Goal: Task Accomplishment & Management: Manage account settings

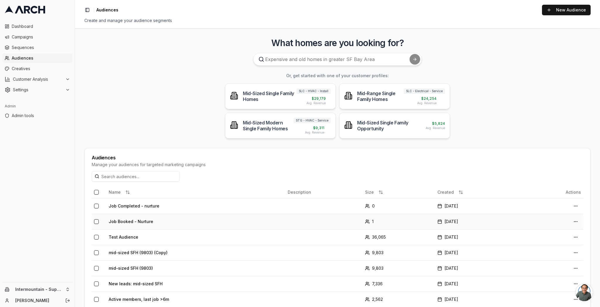
click at [133, 222] on td "Job Booked - Nurture" at bounding box center [195, 221] width 179 height 16
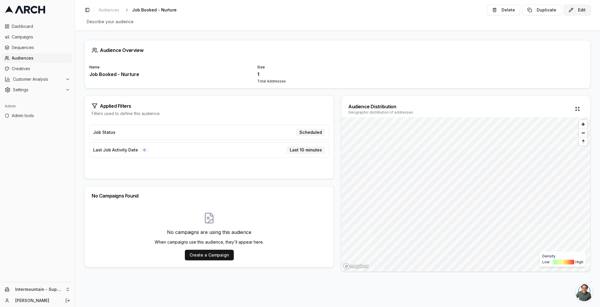
click at [577, 11] on button "Edit" at bounding box center [577, 10] width 27 height 11
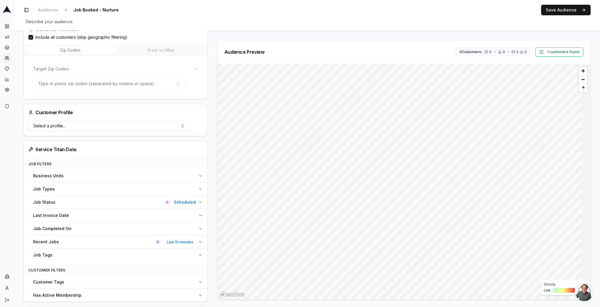
scroll to position [77, 0]
click at [182, 241] on span "Last 10 minutes" at bounding box center [179, 240] width 31 height 7
click at [154, 256] on button "Last 10 minutes" at bounding box center [111, 254] width 157 height 11
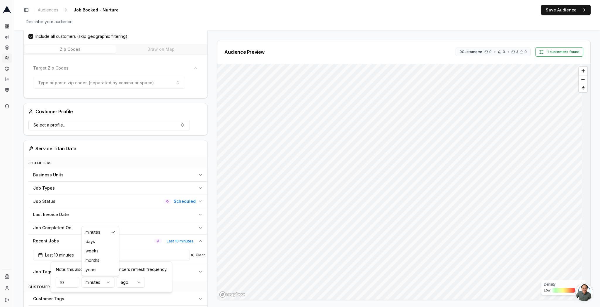
click at [93, 283] on html "Dashboard Campaigns Sequences Audiences Creatives Customer Analysis Settings Ad…" at bounding box center [300, 153] width 600 height 307
drag, startPoint x: 103, startPoint y: 243, endPoint x: 84, endPoint y: 261, distance: 25.7
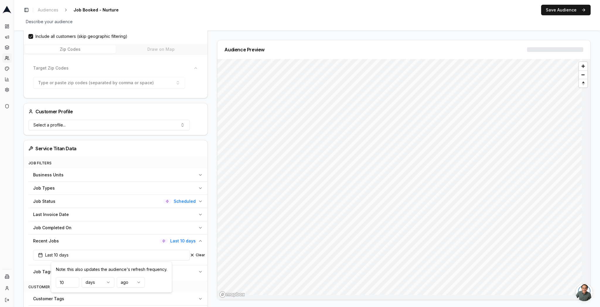
click at [68, 283] on input "10" at bounding box center [67, 282] width 23 height 11
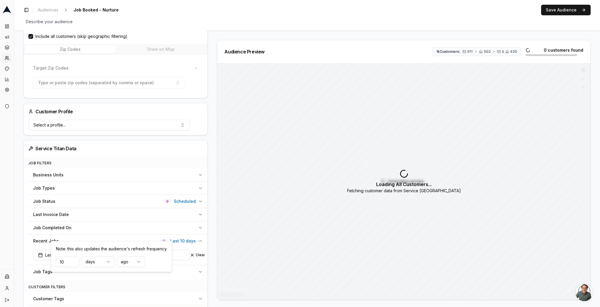
scroll to position [21, 0]
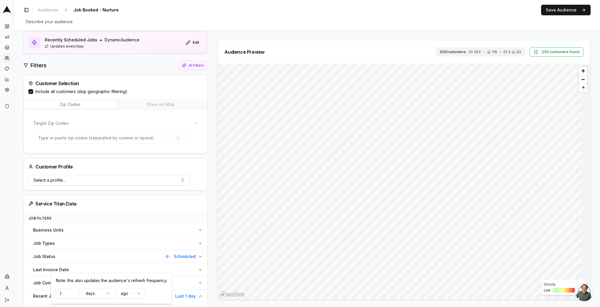
type input "1"
click at [454, 53] on span "250 Customers:" at bounding box center [453, 52] width 27 height 5
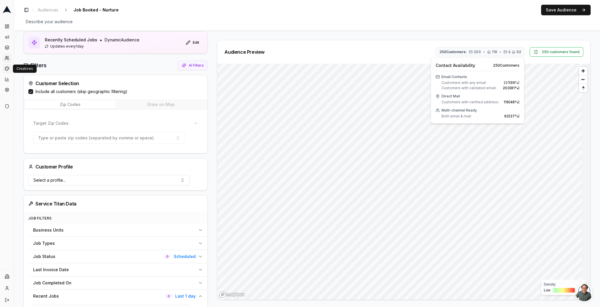
click at [8, 66] on link "Creatives" at bounding box center [6, 68] width 9 height 9
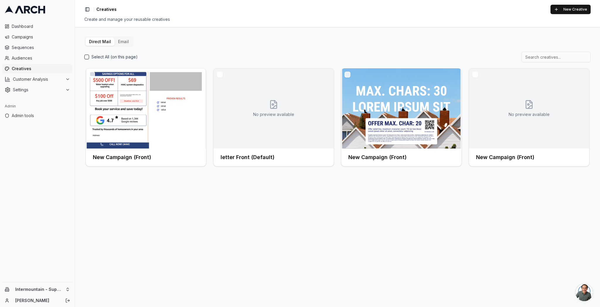
click at [118, 43] on button "Email" at bounding box center [124, 42] width 18 height 8
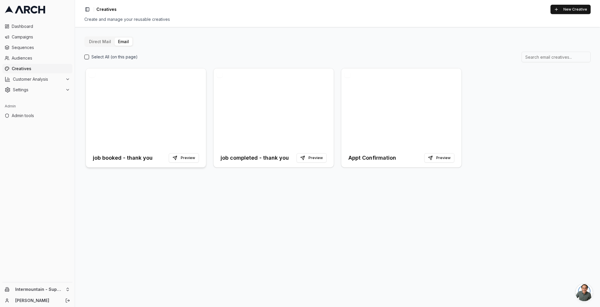
click at [119, 158] on h3 "job booked - thank you" at bounding box center [123, 158] width 60 height 8
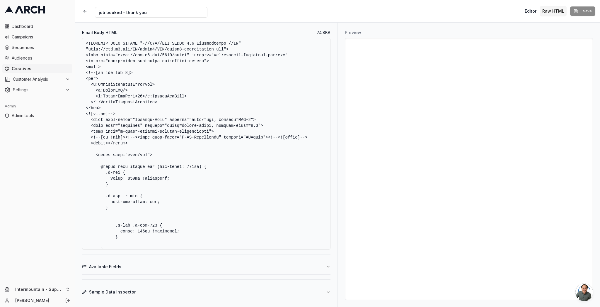
click at [266, 74] on textarea "Email Body HTML" at bounding box center [206, 143] width 249 height 211
click at [219, 90] on textarea "Email Body HTML" at bounding box center [206, 143] width 249 height 211
paste textarea "html> <html xmlns:v="urn:schemas-microsoft-com:vml" xmlns:o="urn:schemas-micros…"
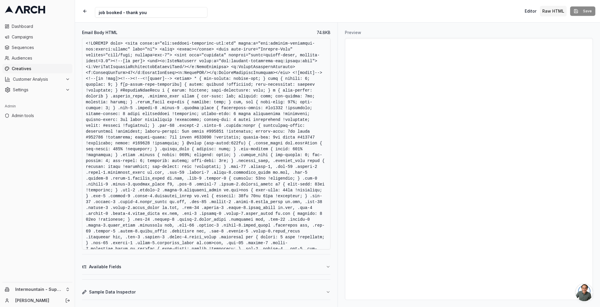
scroll to position [2793, 0]
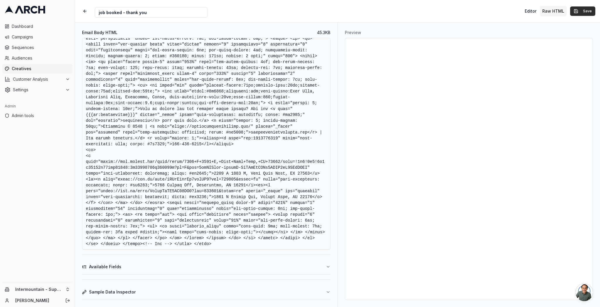
type textarea "<!DOCTYPE html> <html xmlns:v="urn:schemas-microsoft-com:vml" xmlns:o="urn:sche…"
click at [579, 14] on button "Save" at bounding box center [582, 10] width 25 height 9
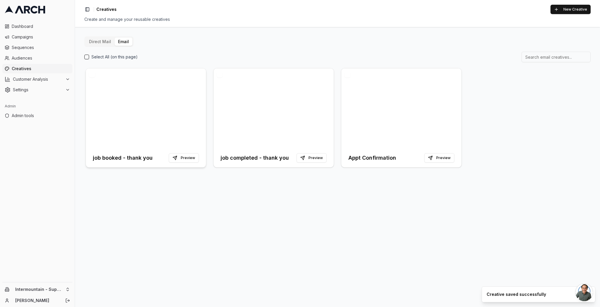
click at [115, 154] on h3 "job booked - thank you" at bounding box center [123, 158] width 60 height 8
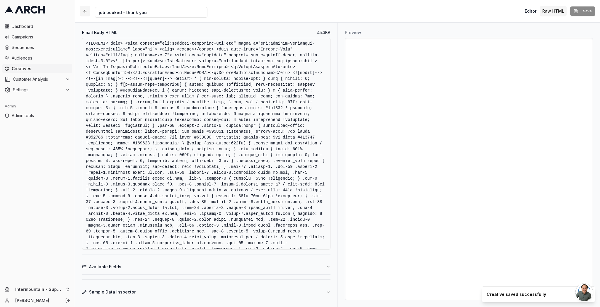
click at [84, 9] on button "button" at bounding box center [85, 11] width 11 height 11
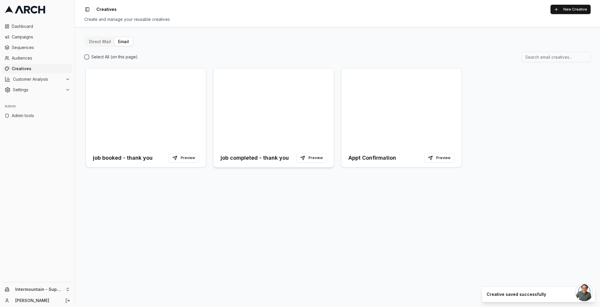
click at [225, 158] on h3 "job completed - thank you" at bounding box center [255, 158] width 68 height 8
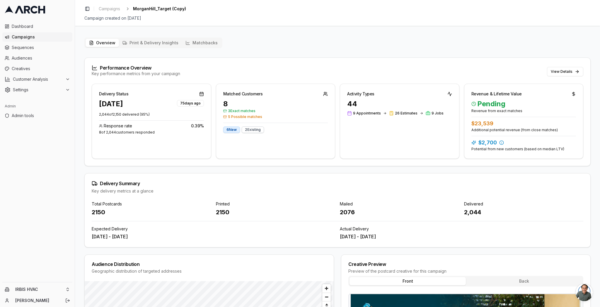
click at [469, 53] on div "Overview Print & Delivery Insights Matchbacks Performance Overview Key performa…" at bounding box center [337, 248] width 507 height 420
click at [553, 71] on button "View Details" at bounding box center [565, 71] width 36 height 9
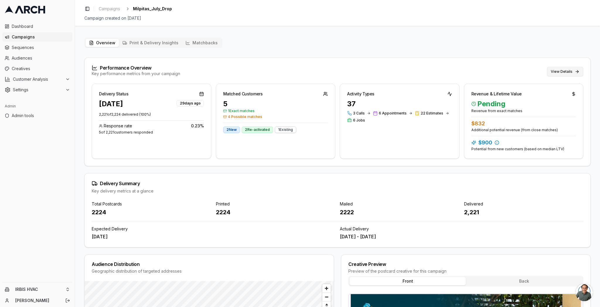
click at [568, 71] on button "View Details" at bounding box center [565, 71] width 36 height 9
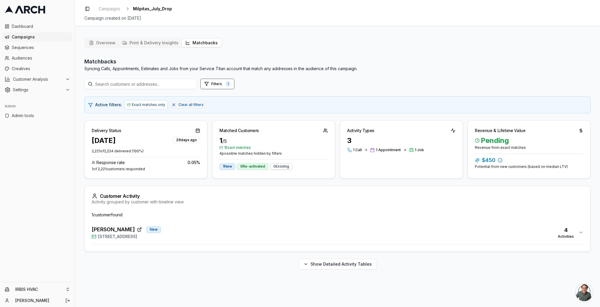
click at [230, 235] on div "Kathir Govind New 1549 Portola Drive, Milpitas, CA 95035 4 Activities" at bounding box center [335, 232] width 487 height 14
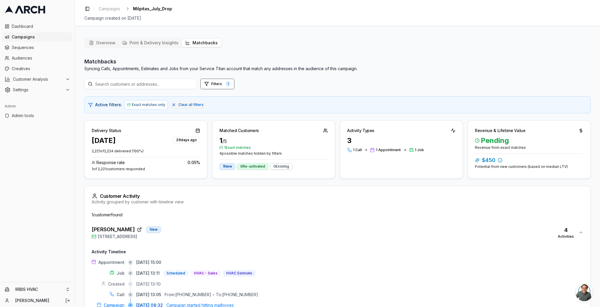
scroll to position [40, 0]
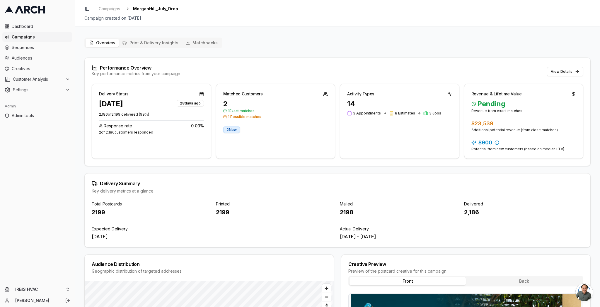
click at [580, 65] on div "Performance Overview Key performance metrics from your campaign View Details" at bounding box center [338, 71] width 506 height 26
click at [571, 71] on button "View Details" at bounding box center [565, 71] width 36 height 9
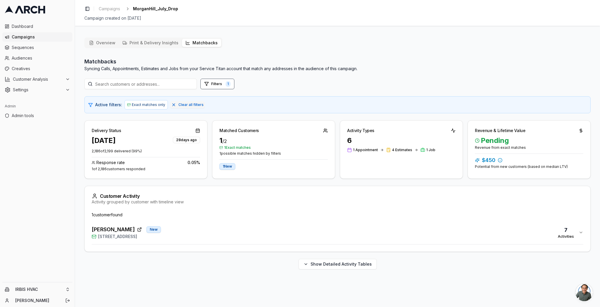
click at [212, 230] on div "Becky Hatakeyama New 16735 Fountain Avenue, Morgan Hill, CA 95037 7 Activities" at bounding box center [335, 232] width 487 height 14
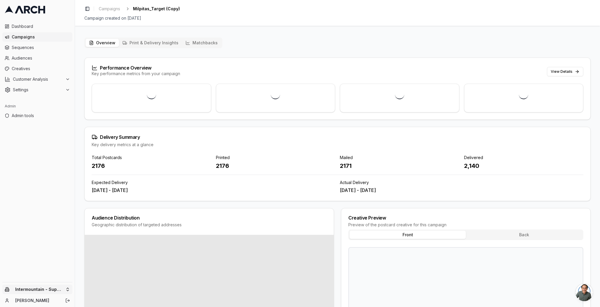
click at [51, 289] on html "Dashboard Campaigns Sequences Audiences Creatives Customer Analysis Settings Ad…" at bounding box center [300, 153] width 600 height 307
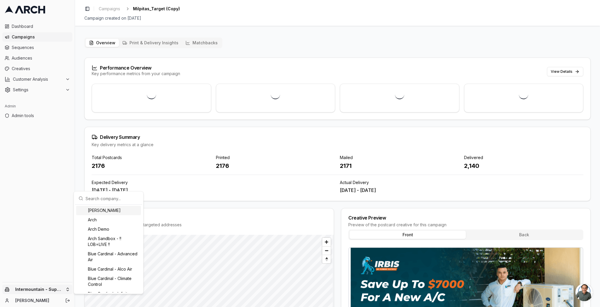
click at [100, 199] on input "text" at bounding box center [112, 198] width 53 height 12
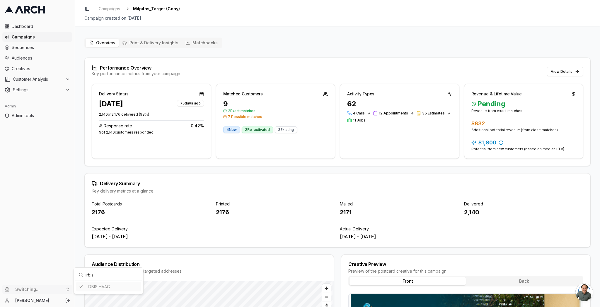
type input "irbis"
click at [370, 55] on html "Dashboard Campaigns Sequences Audiences Creatives Customer Analysis Settings Ad…" at bounding box center [300, 153] width 600 height 307
click at [562, 75] on button "View Details" at bounding box center [565, 71] width 36 height 9
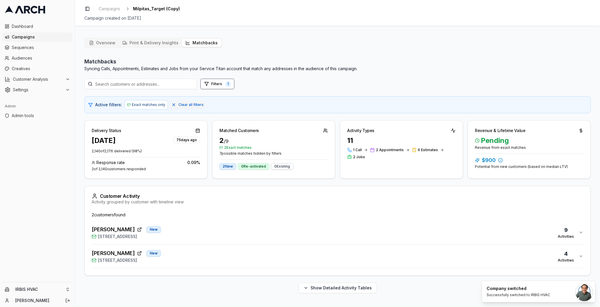
click at [179, 238] on div "Aswini Atibudhi New 1397 Yosemite Drive, Milpitas, CA 95035 9 Activities" at bounding box center [335, 232] width 487 height 14
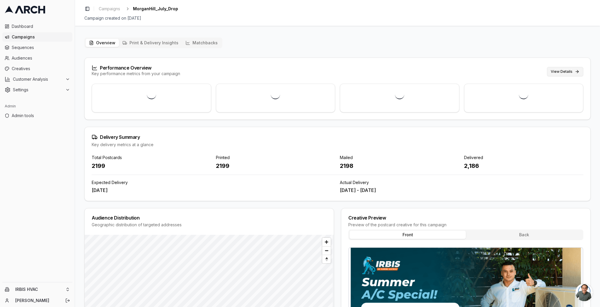
click at [549, 74] on button "View Details" at bounding box center [565, 71] width 36 height 9
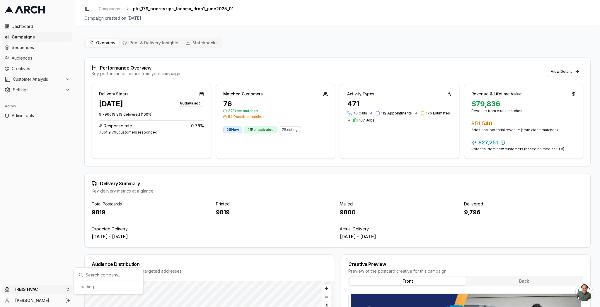
click at [51, 289] on html "Dashboard Campaigns Sequences Audiences Creatives Customer Analysis Settings Ad…" at bounding box center [300, 153] width 600 height 307
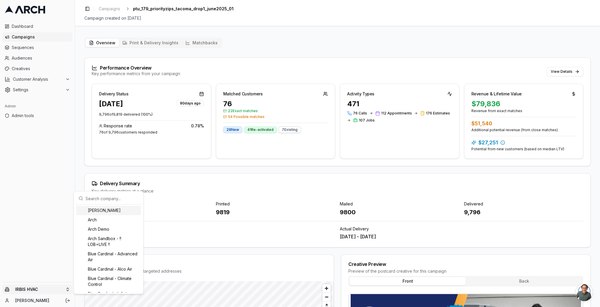
click at [94, 200] on input "text" at bounding box center [112, 198] width 53 height 12
type input "interm"
click at [39, 45] on html "Dashboard Campaigns Sequences Audiences Creatives Customer Analysis Settings Ad…" at bounding box center [300, 153] width 600 height 307
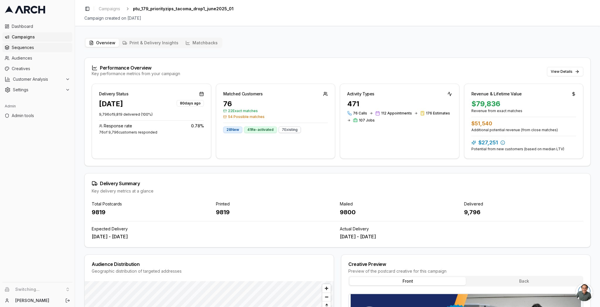
click at [17, 49] on span "Sequences" at bounding box center [41, 48] width 58 height 6
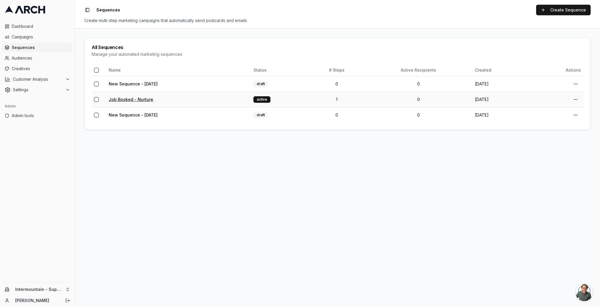
click at [137, 100] on link "Job Booked - Nurture" at bounding box center [131, 99] width 45 height 5
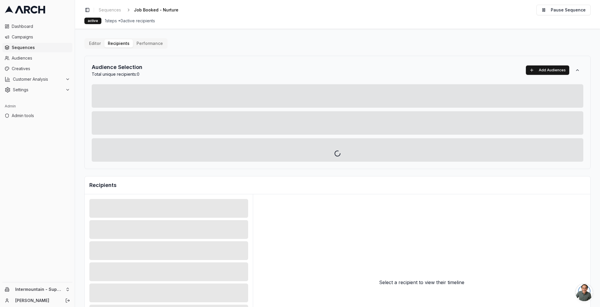
click at [125, 43] on div "Editor Recipients Performance Audience Selection Total unique recipients: 0 Add…" at bounding box center [337, 204] width 507 height 332
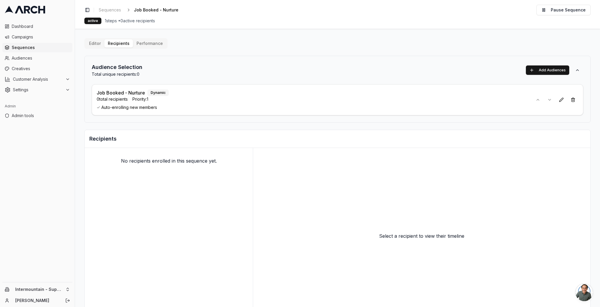
click at [135, 92] on p "Job Booked - Nurture" at bounding box center [121, 92] width 48 height 7
click at [22, 62] on link "Audiences" at bounding box center [37, 57] width 70 height 9
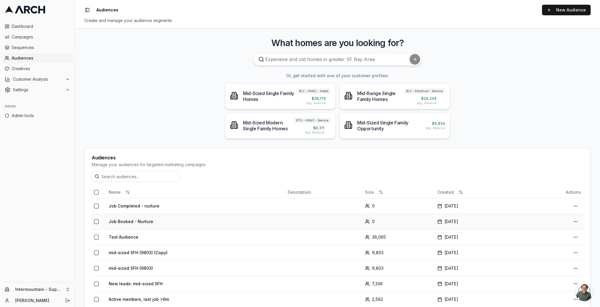
click at [135, 222] on td "Job Booked - Nurture" at bounding box center [195, 221] width 179 height 16
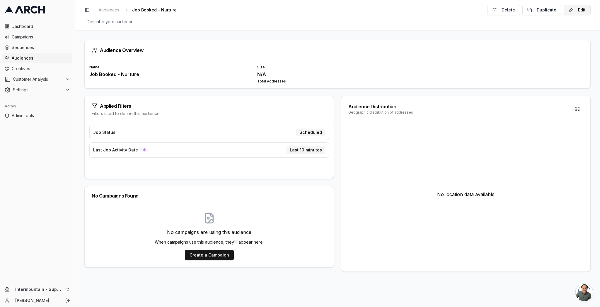
click at [574, 10] on button "Edit" at bounding box center [577, 10] width 27 height 11
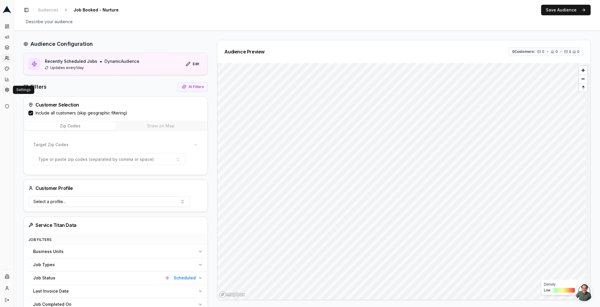
click at [8, 91] on icon at bounding box center [7, 90] width 5 height 6
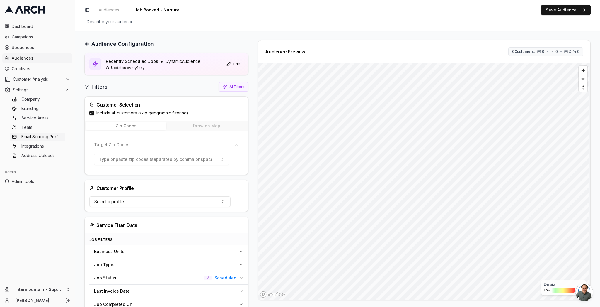
click at [43, 135] on span "Email Sending Preferences" at bounding box center [42, 137] width 42 height 6
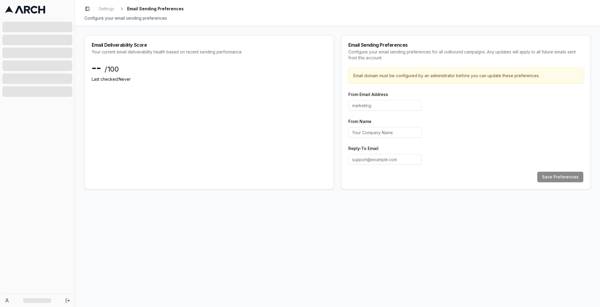
type input "hello"
type input "Superior Water and Air"
type input "[EMAIL_ADDRESS][DOMAIN_NAME]"
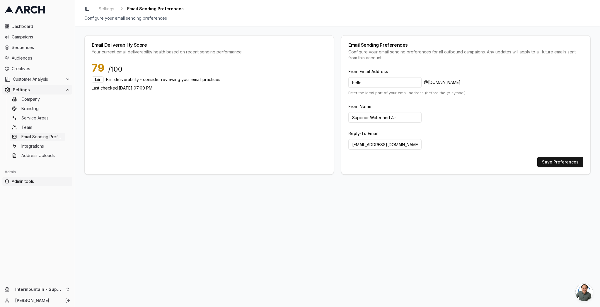
click at [29, 179] on span "Admin tools" at bounding box center [41, 181] width 58 height 6
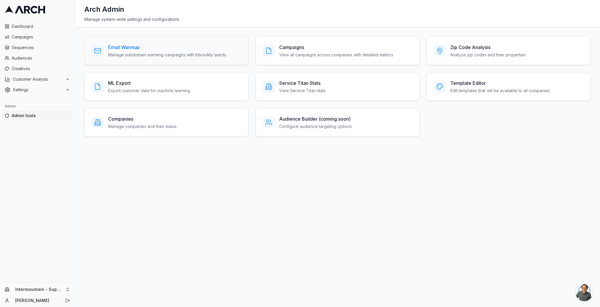
click at [186, 48] on h3 "Email Warmup" at bounding box center [167, 47] width 118 height 7
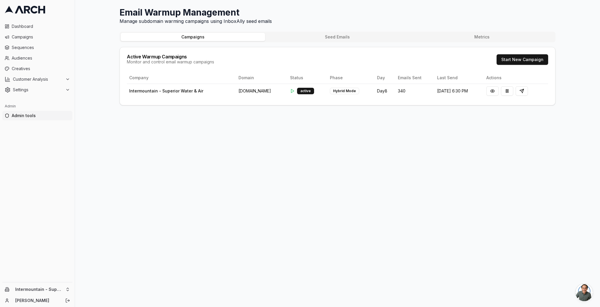
click at [98, 74] on div "Email Warmup Management Manage subdomain warming campaigns using InboxAlly seed…" at bounding box center [337, 153] width 525 height 307
click at [495, 91] on button at bounding box center [493, 90] width 12 height 9
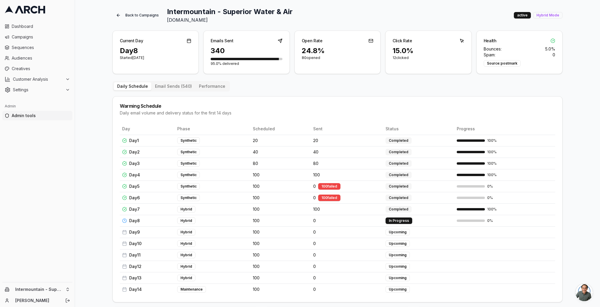
click at [180, 89] on button "Email Sends ( 540 )" at bounding box center [174, 86] width 44 height 8
click at [34, 47] on span "Sequences" at bounding box center [41, 48] width 58 height 6
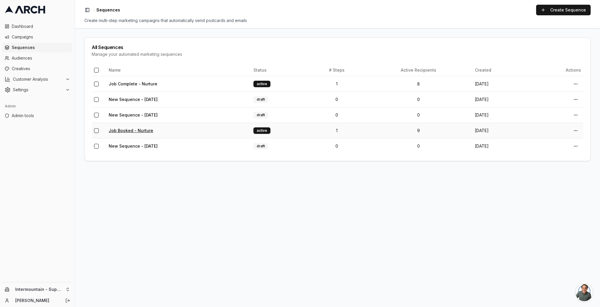
click at [132, 130] on link "Job Booked - Nurture" at bounding box center [131, 130] width 45 height 5
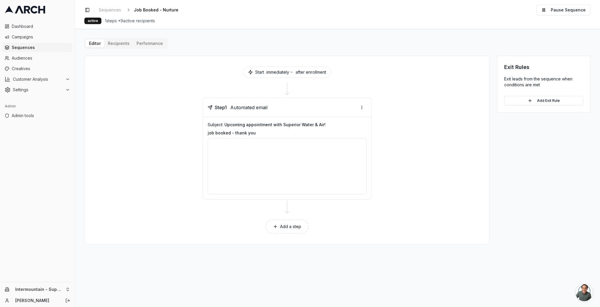
click at [119, 44] on div "Editor Recipients Performance Start immediately after enrollment Step 1 Automat…" at bounding box center [337, 141] width 507 height 206
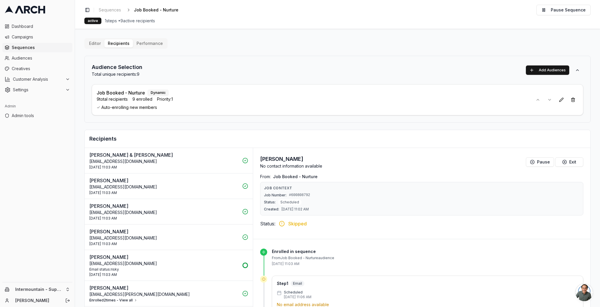
scroll to position [27, 0]
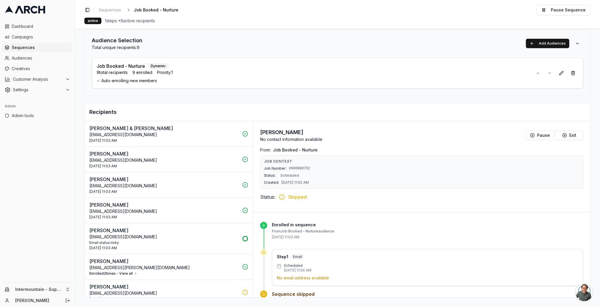
click at [205, 133] on p "[EMAIL_ADDRESS][DOMAIN_NAME]" at bounding box center [164, 135] width 150 height 6
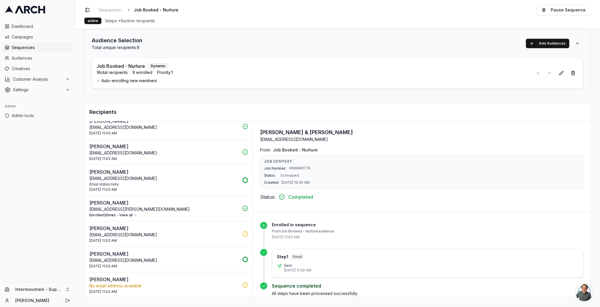
scroll to position [59, 0]
click at [127, 213] on button "Enrolled 2 times - View all" at bounding box center [113, 214] width 48 height 5
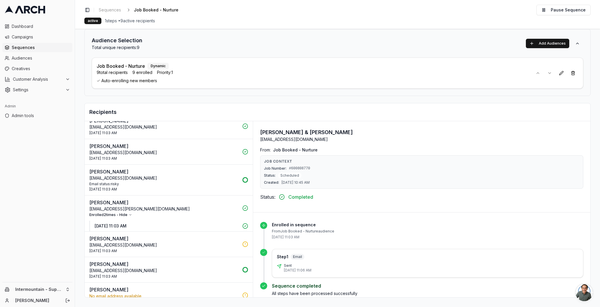
click at [129, 226] on p "[DATE] 11:03 AM" at bounding box center [167, 226] width 144 height 6
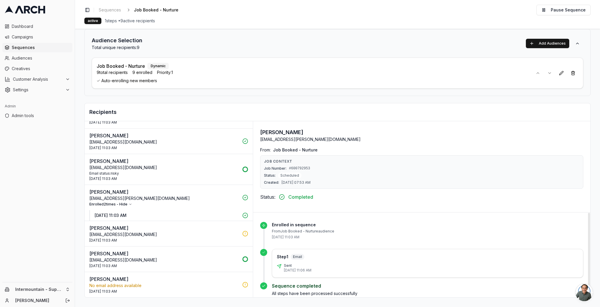
scroll to position [0, 0]
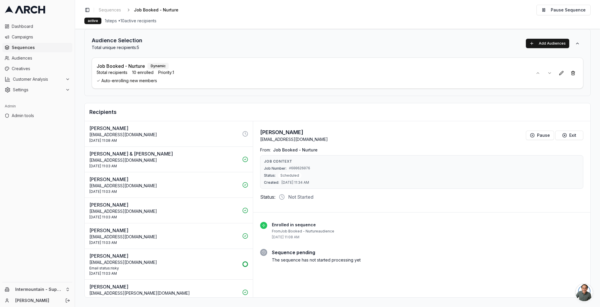
click at [171, 134] on p "[EMAIL_ADDRESS][DOMAIN_NAME]" at bounding box center [164, 135] width 150 height 6
click at [161, 162] on p "[EMAIL_ADDRESS][DOMAIN_NAME]" at bounding box center [164, 160] width 150 height 6
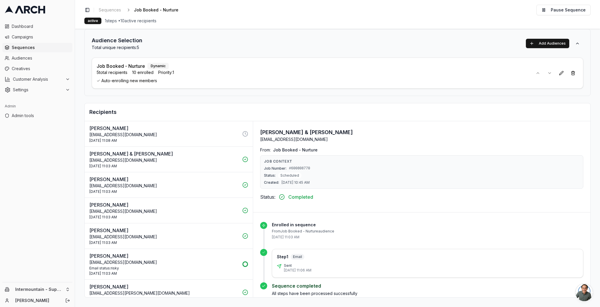
click at [166, 261] on p "[EMAIL_ADDRESS][DOMAIN_NAME]" at bounding box center [164, 262] width 150 height 6
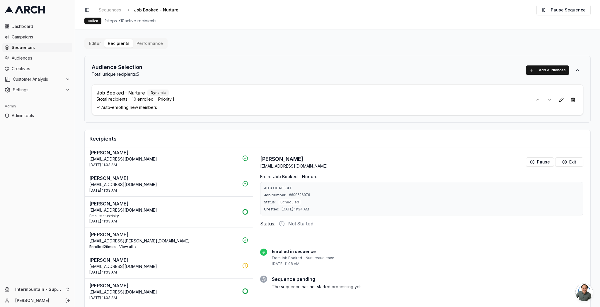
scroll to position [84, 0]
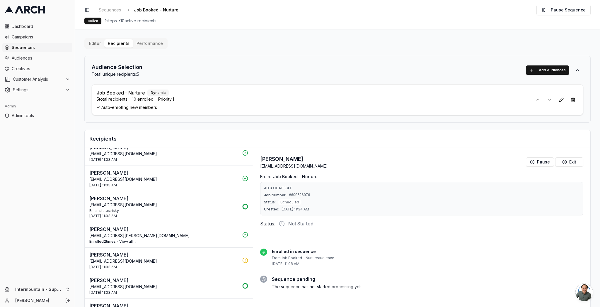
click at [204, 229] on p "[PERSON_NAME]" at bounding box center [164, 228] width 150 height 7
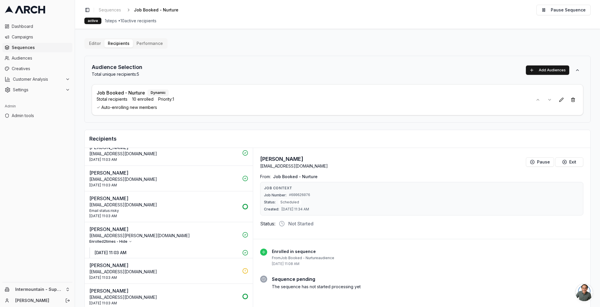
click at [126, 253] on p "[DATE] 11:03 AM" at bounding box center [167, 252] width 144 height 6
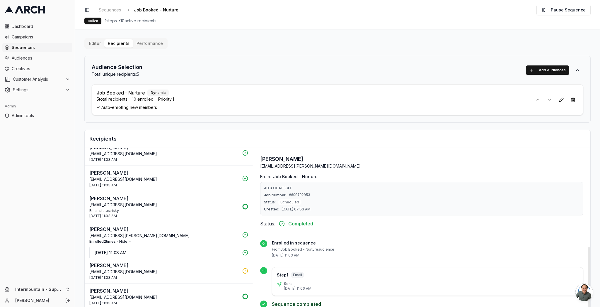
scroll to position [27, 0]
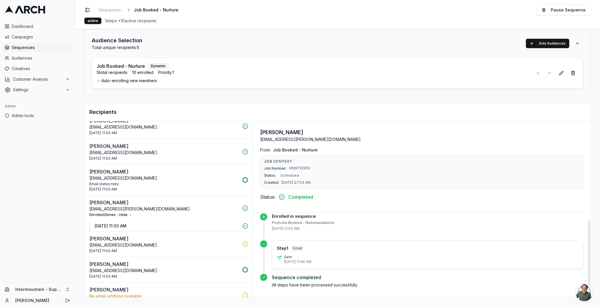
click at [132, 246] on p "[EMAIL_ADDRESS][DOMAIN_NAME]" at bounding box center [164, 245] width 150 height 6
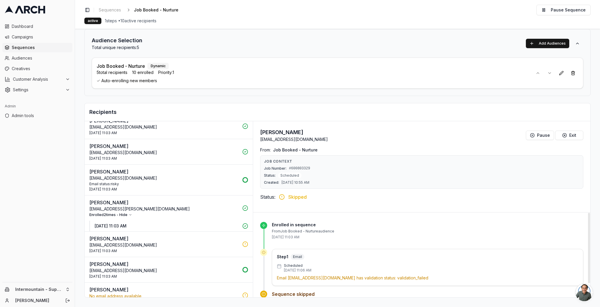
scroll to position [95, 0]
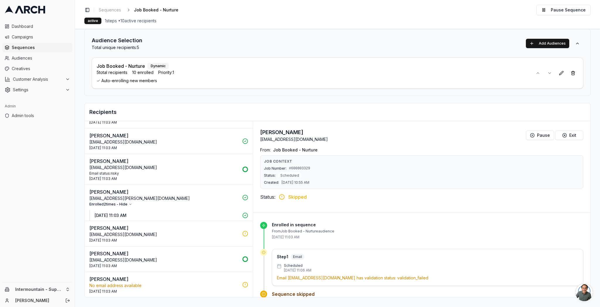
click at [176, 230] on p "[PERSON_NAME]" at bounding box center [164, 227] width 150 height 7
click at [210, 291] on div "[DATE] 11:03 AM" at bounding box center [164, 291] width 150 height 5
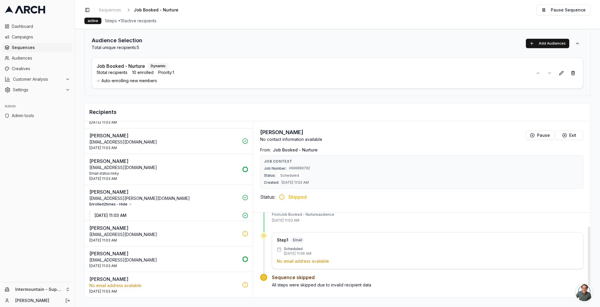
click at [177, 168] on p "[EMAIL_ADDRESS][DOMAIN_NAME]" at bounding box center [164, 167] width 150 height 6
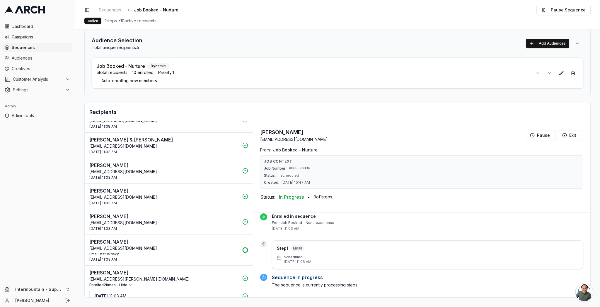
scroll to position [16, 0]
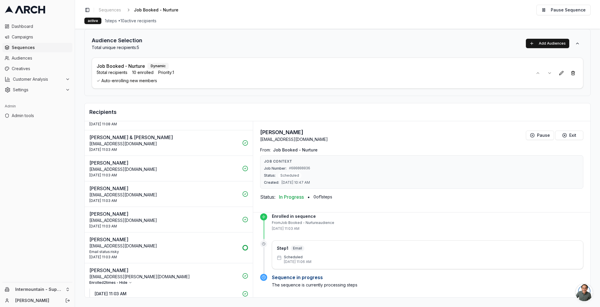
click at [171, 249] on div "Email status: risky" at bounding box center [164, 251] width 150 height 5
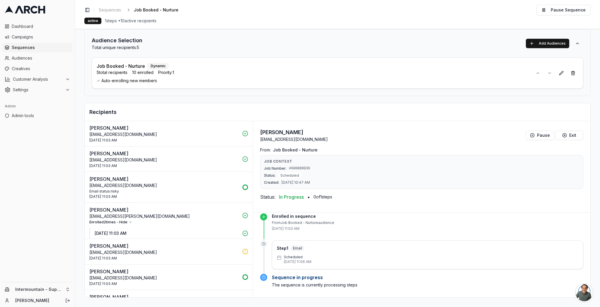
scroll to position [95, 0]
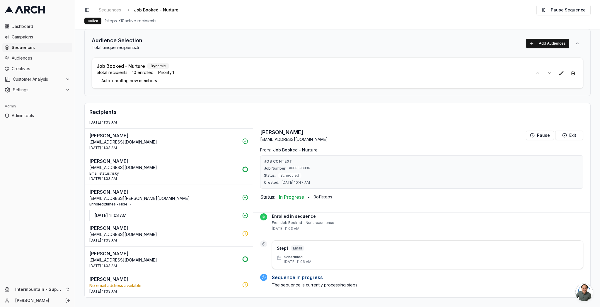
click at [165, 235] on p "[EMAIL_ADDRESS][DOMAIN_NAME]" at bounding box center [164, 234] width 150 height 6
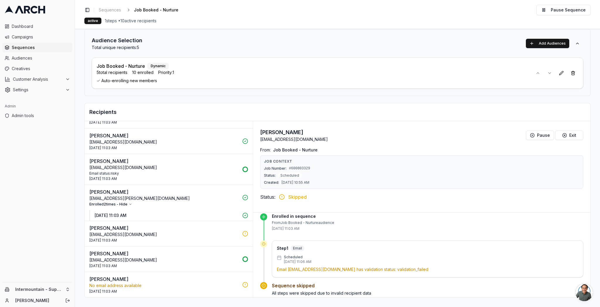
click at [137, 261] on p "[EMAIL_ADDRESS][DOMAIN_NAME]" at bounding box center [164, 260] width 150 height 6
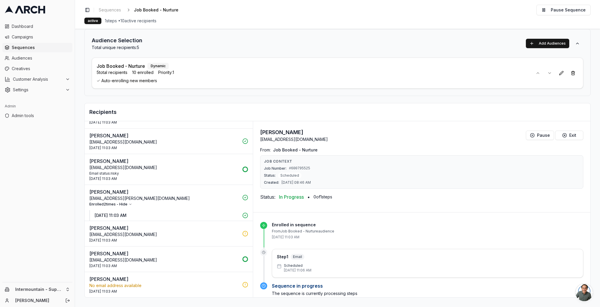
scroll to position [0, 0]
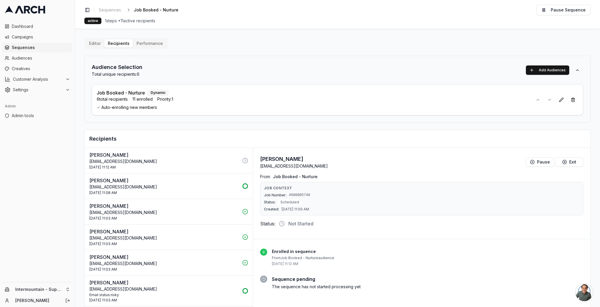
click at [172, 190] on div "[PERSON_NAME] [PERSON_NAME][EMAIL_ADDRESS][DOMAIN_NAME] [DATE] 11:08 AM" at bounding box center [164, 186] width 150 height 18
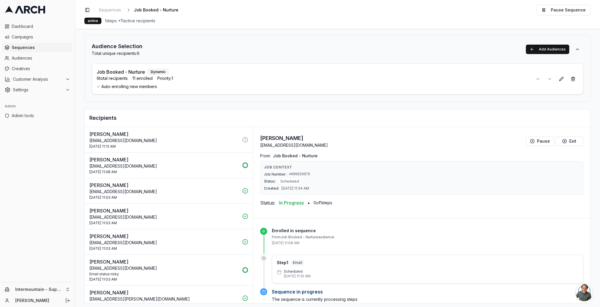
scroll to position [27, 0]
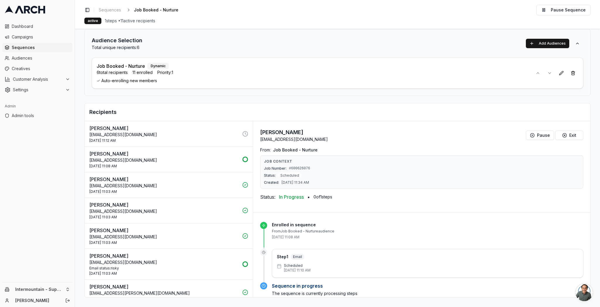
click at [205, 130] on p "[PERSON_NAME]" at bounding box center [164, 128] width 150 height 7
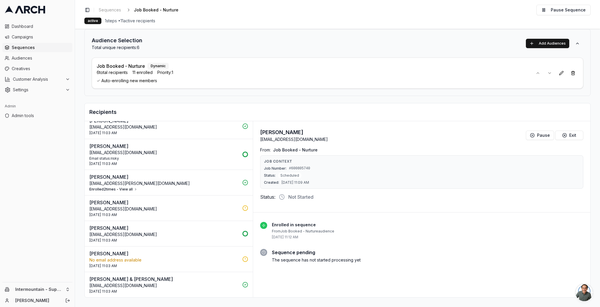
scroll to position [0, 0]
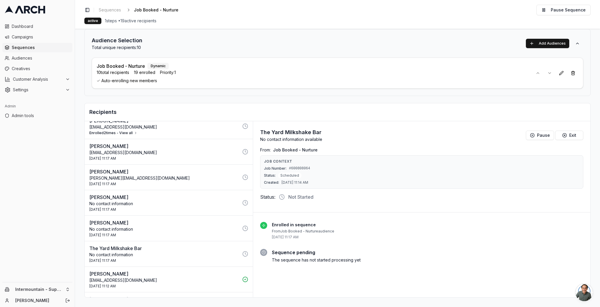
scroll to position [29, 0]
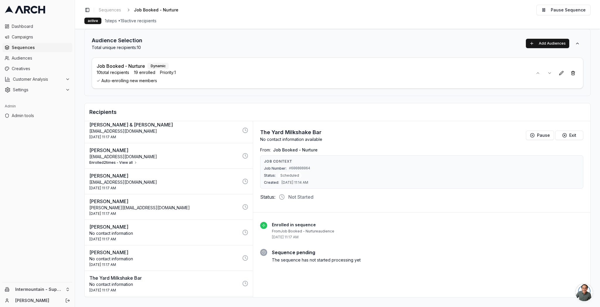
click at [188, 198] on p "Steve Bench" at bounding box center [164, 201] width 150 height 7
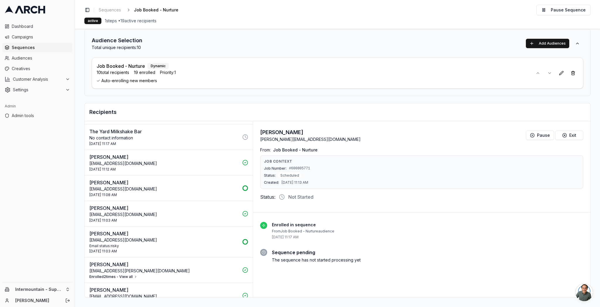
scroll to position [0, 0]
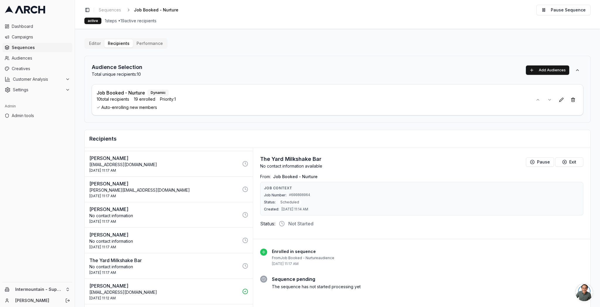
scroll to position [85, 0]
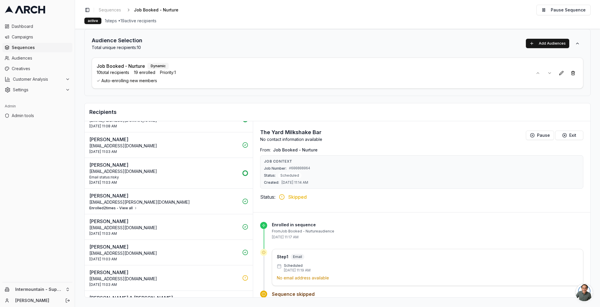
scroll to position [248, 0]
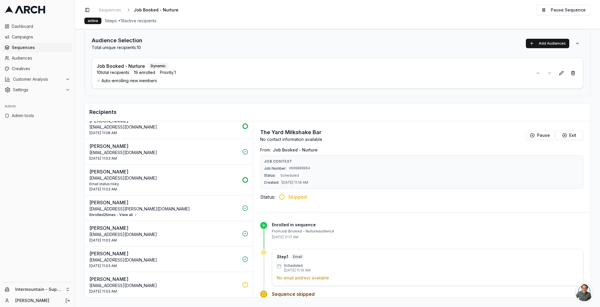
click at [121, 215] on button "Enrolled 2 times - View all" at bounding box center [113, 214] width 48 height 5
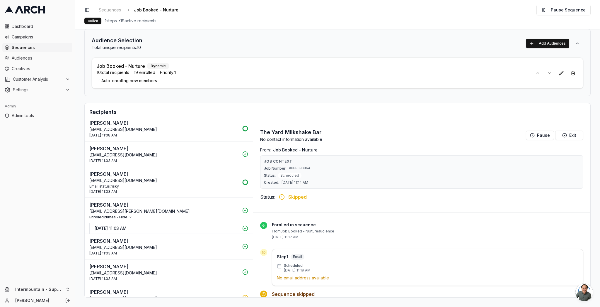
scroll to position [244, 0]
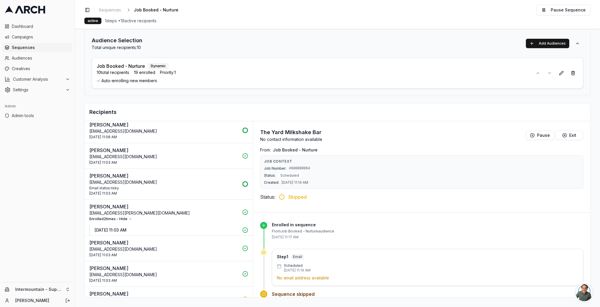
click at [153, 211] on p "Dakotal.dowdle@gmail.com" at bounding box center [164, 213] width 150 height 6
click at [132, 182] on p "[EMAIL_ADDRESS][DOMAIN_NAME]" at bounding box center [164, 182] width 150 height 6
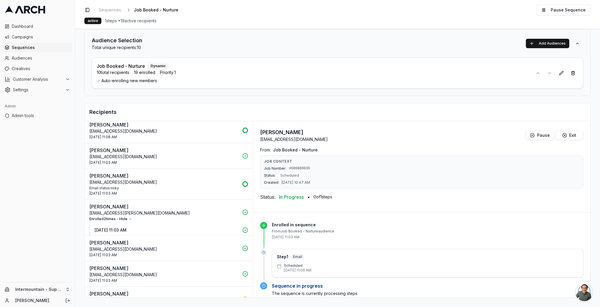
click at [162, 217] on div "Enrolled 2 times - Hide" at bounding box center [164, 218] width 150 height 5
click at [179, 218] on div "Enrolled 2 times - Hide" at bounding box center [164, 218] width 150 height 5
click at [137, 229] on p "[DATE] 11:03 AM" at bounding box center [167, 230] width 144 height 6
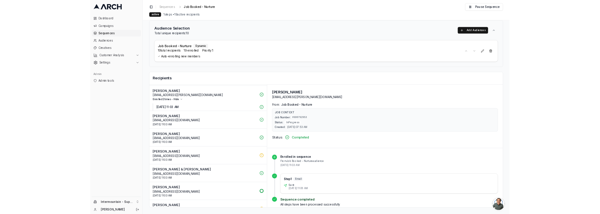
scroll to position [320, 0]
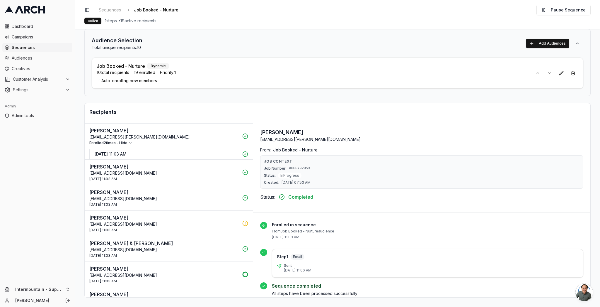
click at [90, 149] on button "[DATE] 11:03 AM" at bounding box center [171, 154] width 163 height 11
click at [81, 140] on main "Editor Recipients Performance Audience Selection Total unique recipients: 10 Ad…" at bounding box center [337, 168] width 525 height 278
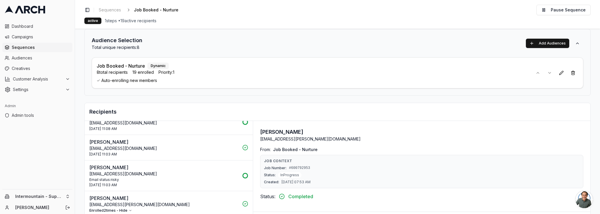
scroll to position [230, 0]
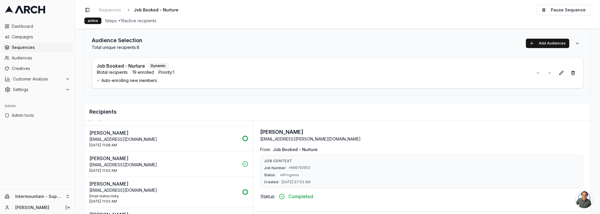
click at [193, 137] on p "smithlauryn@hotmail.com" at bounding box center [164, 140] width 150 height 6
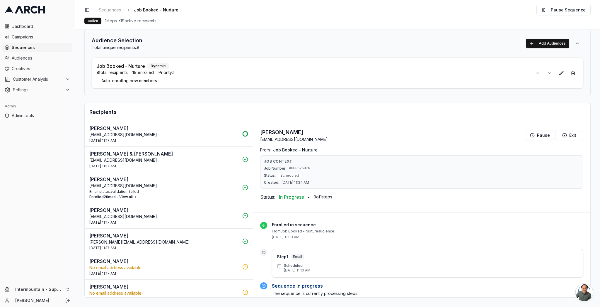
scroll to position [0, 0]
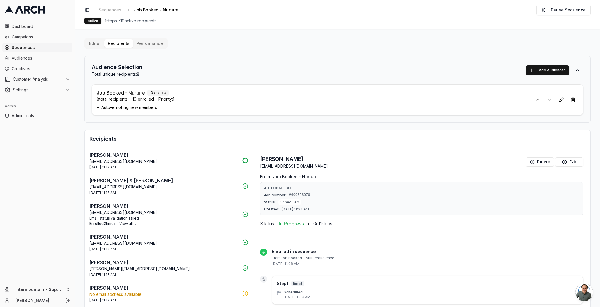
click at [181, 159] on p "fugacitycoug@yahoo.com" at bounding box center [164, 161] width 150 height 6
click at [201, 161] on p "fugacitycoug@yahoo.com" at bounding box center [164, 161] width 150 height 6
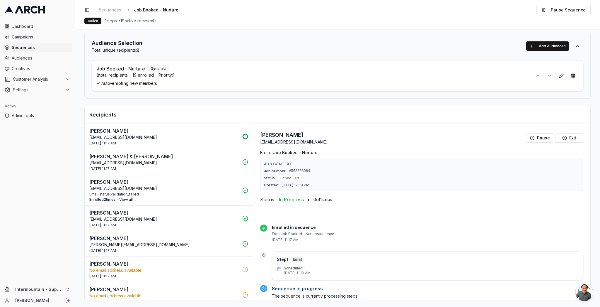
scroll to position [27, 0]
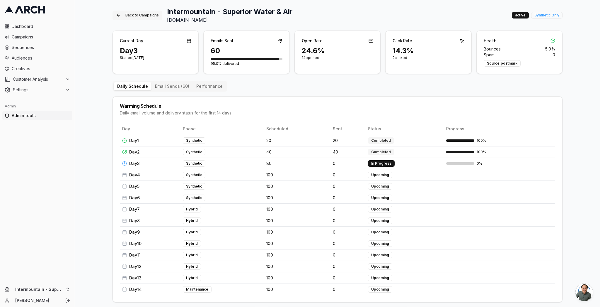
click at [127, 15] on button "Back to Campaigns" at bounding box center [138, 15] width 50 height 9
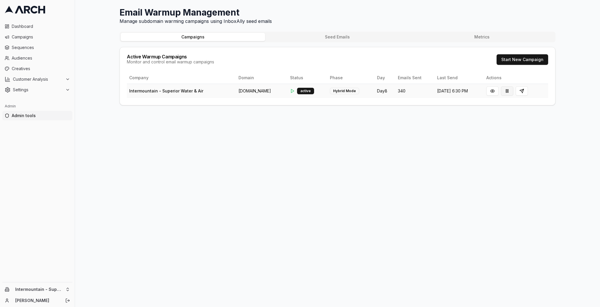
click at [513, 90] on button at bounding box center [507, 90] width 12 height 9
click at [361, 171] on div "Email Warmup Management Manage subdomain warming campaigns using InboxAlly seed…" at bounding box center [337, 153] width 525 height 307
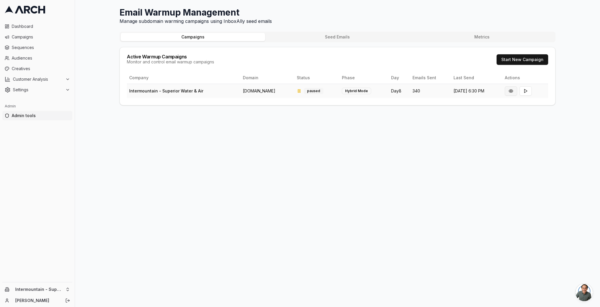
click at [510, 92] on button at bounding box center [511, 90] width 12 height 9
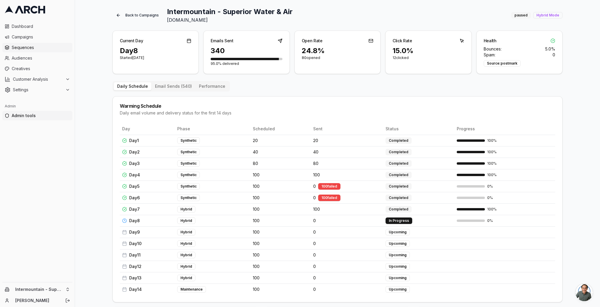
click at [43, 45] on span "Sequences" at bounding box center [41, 48] width 58 height 6
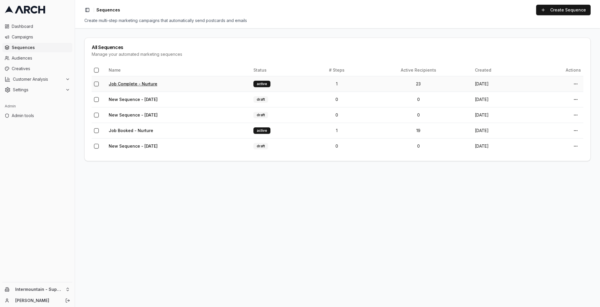
click at [127, 82] on link "Job Complete - Nurture" at bounding box center [133, 83] width 49 height 5
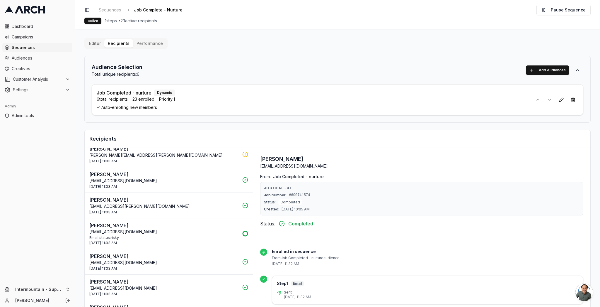
scroll to position [426, 0]
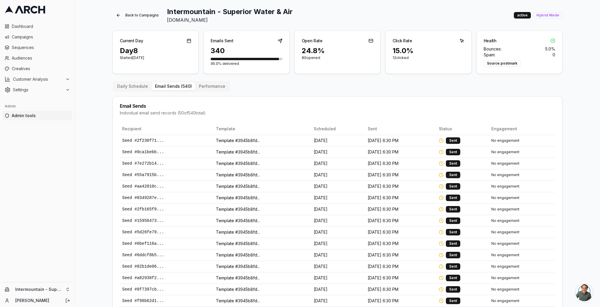
click at [363, 21] on div "Back to Campaigns Intermountain - Superior Water & Air [DOMAIN_NAME] active Hyb…" at bounding box center [338, 15] width 450 height 16
